Goal: Check status: Check status

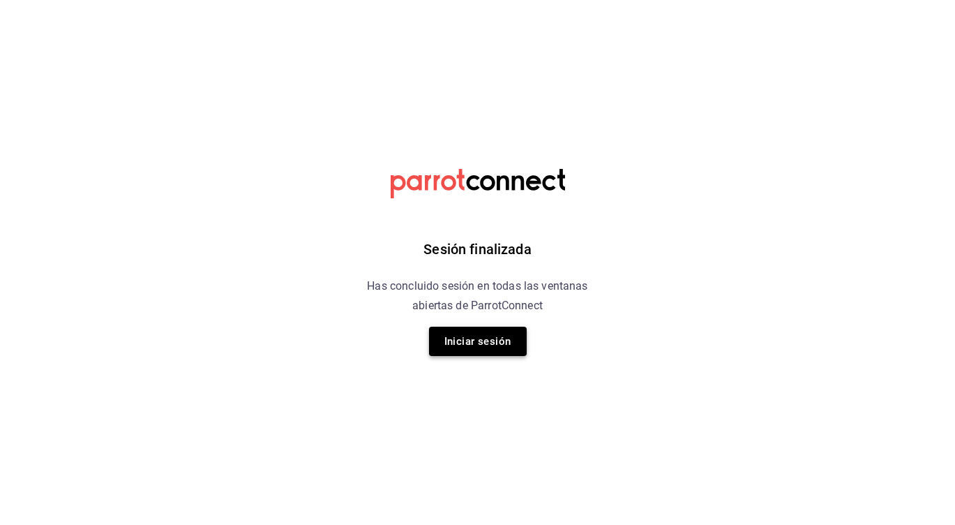
click at [493, 343] on button "Iniciar sesión" at bounding box center [478, 341] width 98 height 29
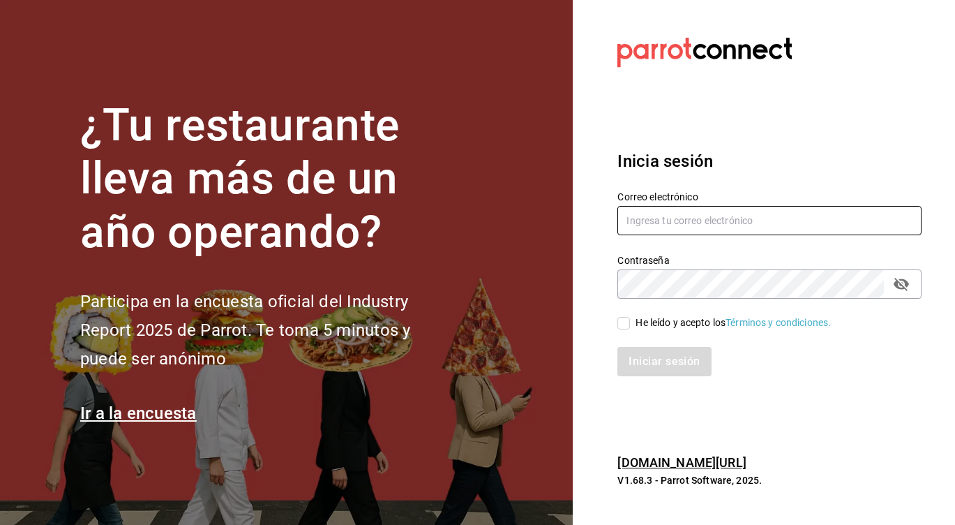
click at [679, 218] on input "text" at bounding box center [769, 220] width 304 height 29
type input "linmarcelo1982@gmail.com"
click at [621, 325] on input "He leído y acepto los Términos y condiciones." at bounding box center [623, 323] width 13 height 13
checkbox input "true"
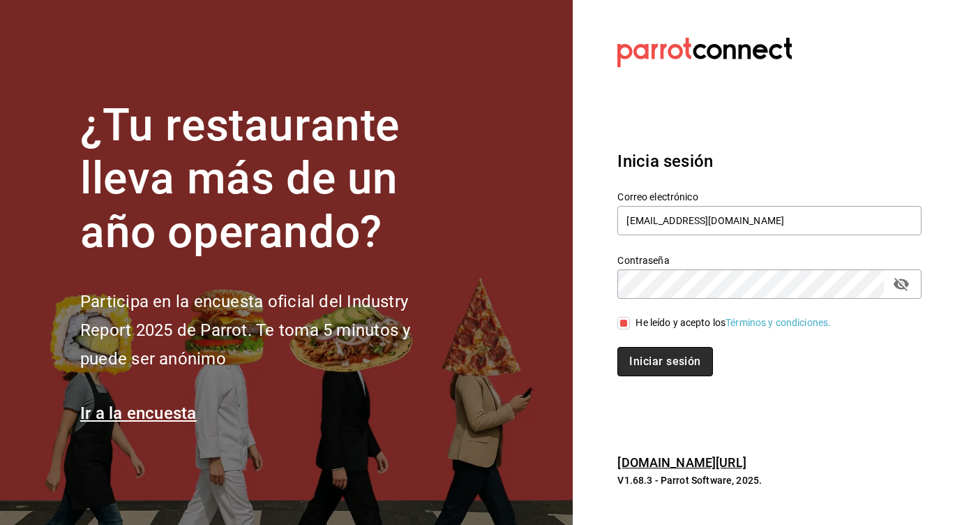
click at [647, 359] on button "Iniciar sesión" at bounding box center [664, 361] width 95 height 29
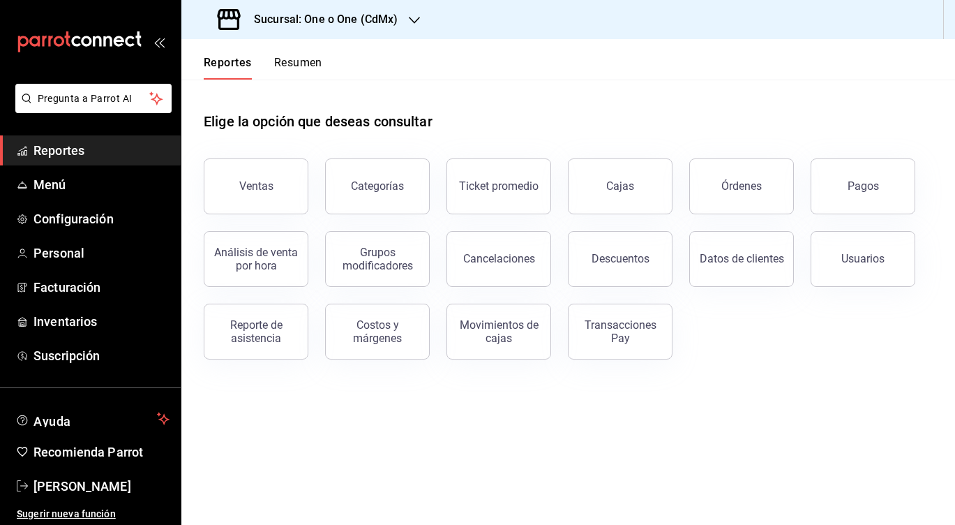
click at [303, 64] on button "Resumen" at bounding box center [298, 68] width 48 height 24
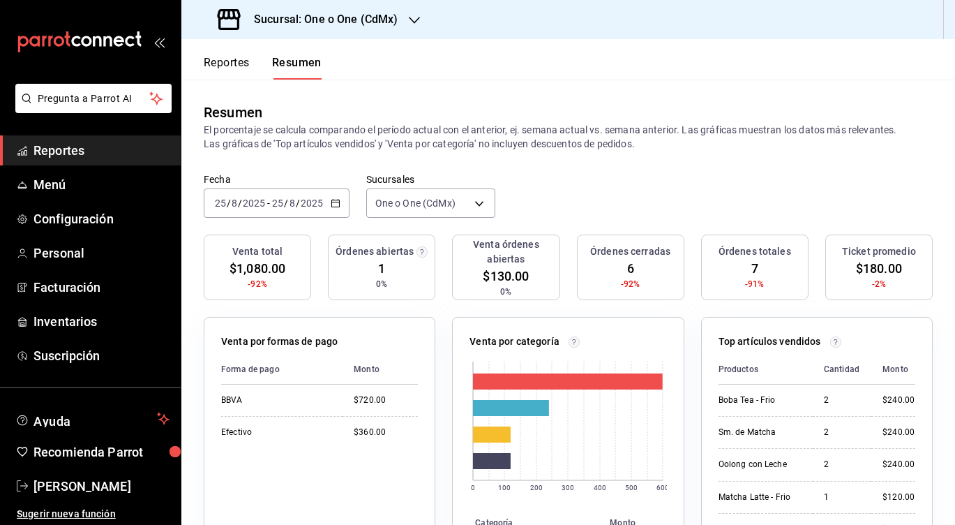
click at [276, 278] on div "Venta total $1,080.00 -92%" at bounding box center [257, 267] width 107 height 66
click at [271, 267] on span "$1,080.00" at bounding box center [258, 268] width 56 height 19
click at [263, 202] on input "2025" at bounding box center [254, 202] width 24 height 11
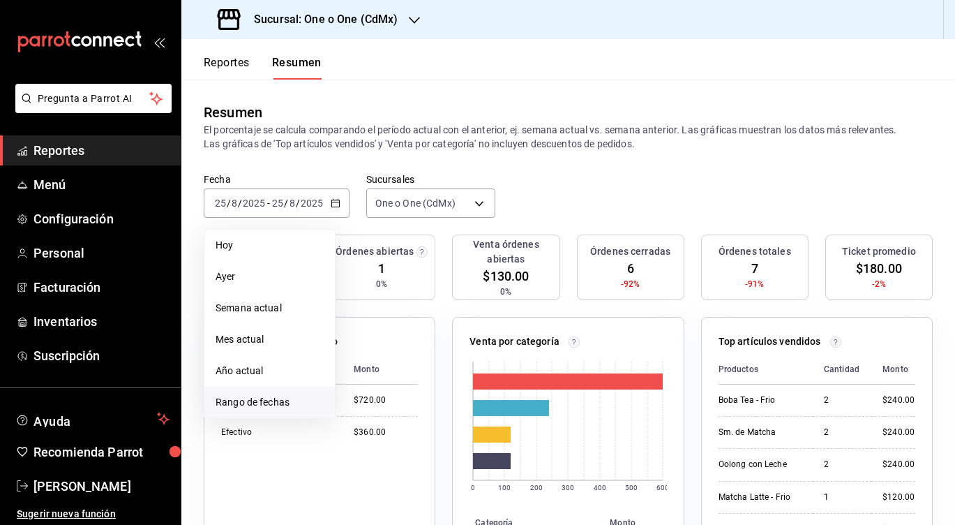
click at [252, 407] on span "Rango de fechas" at bounding box center [270, 402] width 108 height 15
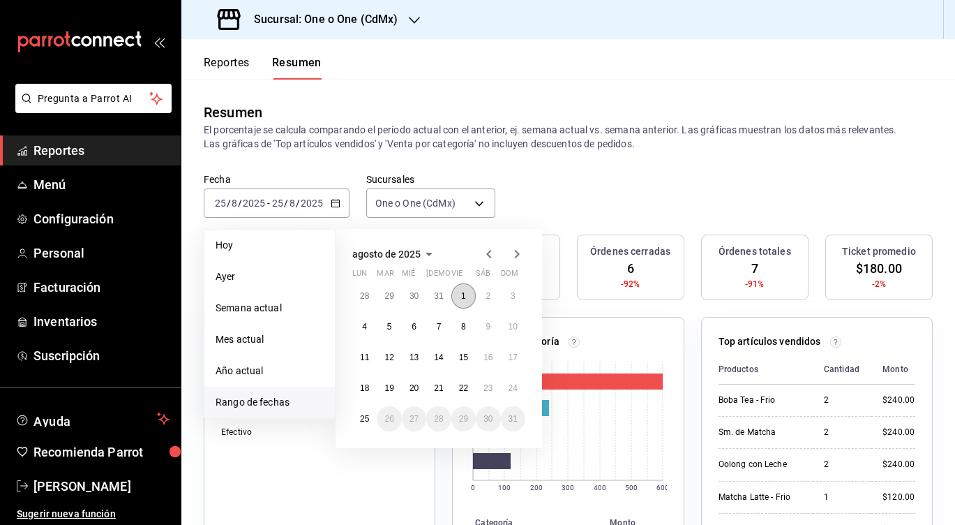
click at [463, 289] on button "1" at bounding box center [463, 295] width 24 height 25
click at [507, 383] on button "24" at bounding box center [513, 387] width 24 height 25
